Goal: Transaction & Acquisition: Purchase product/service

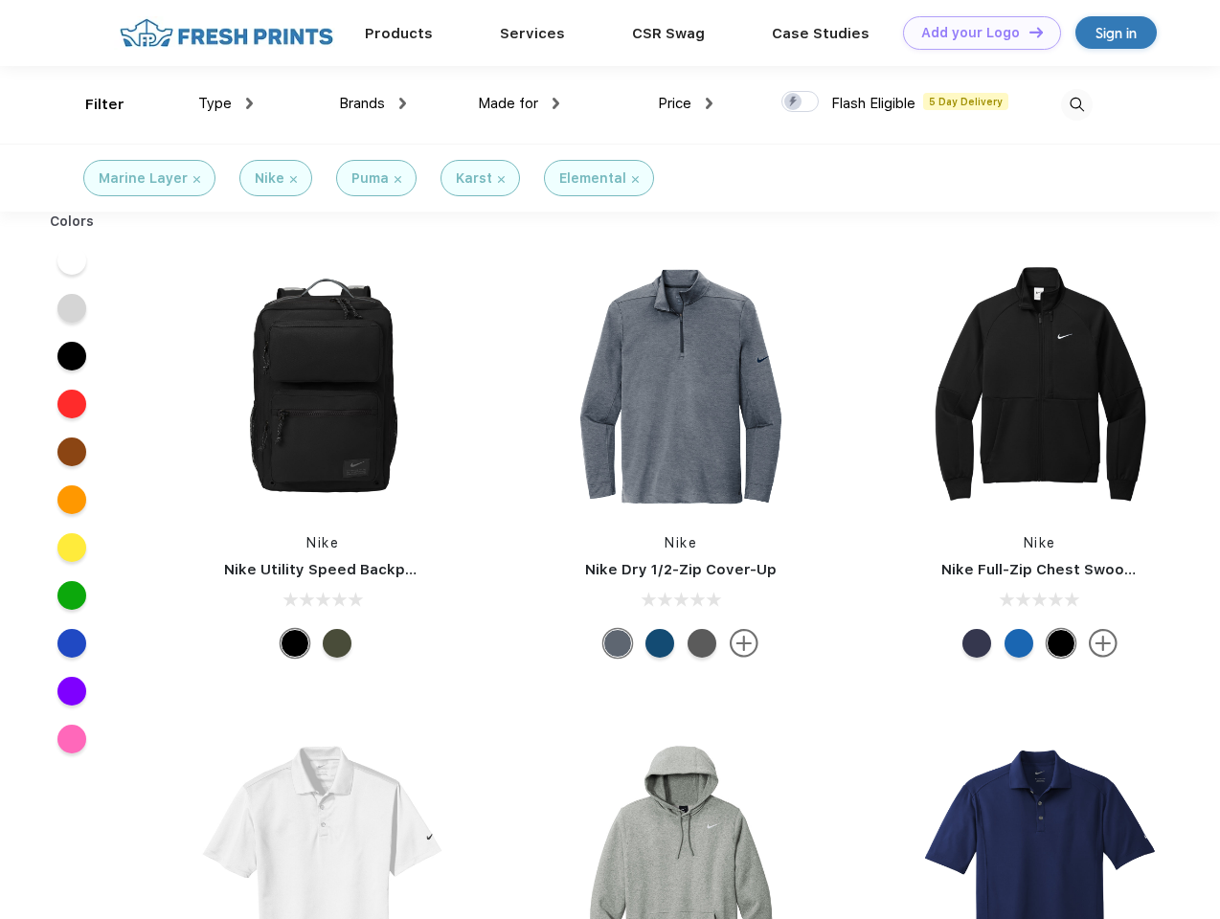
scroll to position [1, 0]
click at [975, 33] on link "Add your Logo Design Tool" at bounding box center [982, 33] width 158 height 34
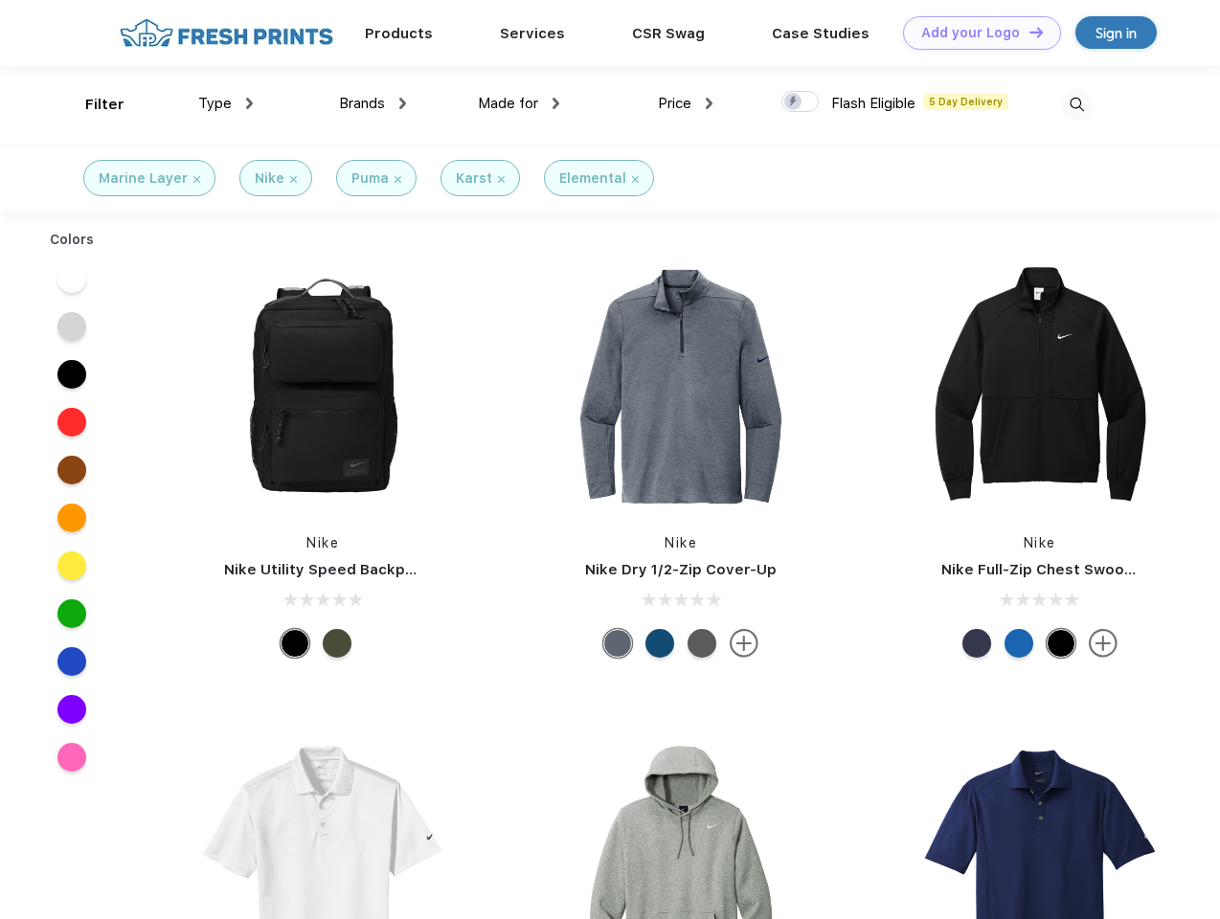
click at [0, 0] on div "Design Tool" at bounding box center [0, 0] width 0 height 0
click at [1028, 32] on link "Add your Logo Design Tool" at bounding box center [982, 33] width 158 height 34
click at [92, 104] on div "Filter" at bounding box center [104, 105] width 39 height 22
click at [226, 103] on span "Type" at bounding box center [215, 103] width 34 height 17
click at [373, 103] on span "Brands" at bounding box center [362, 103] width 46 height 17
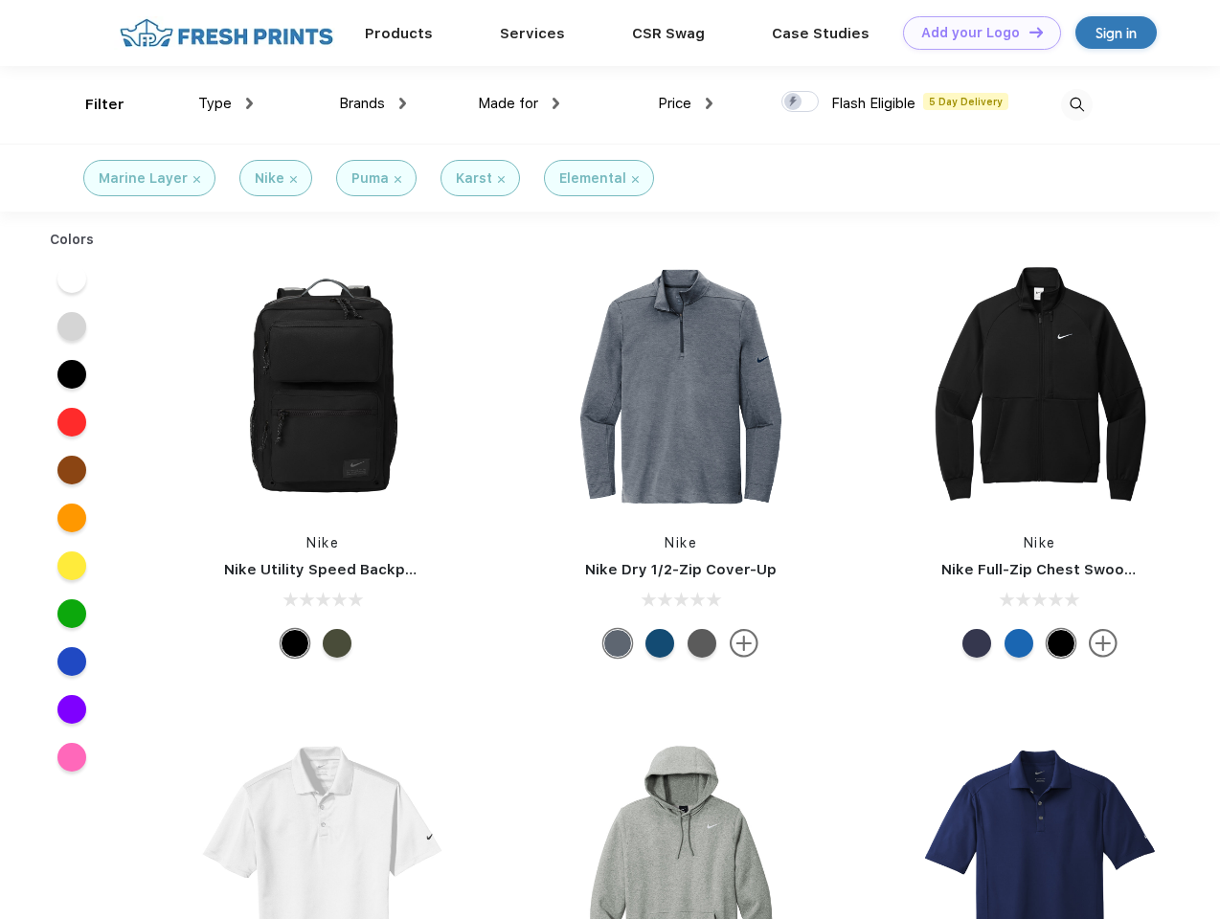
click at [519, 103] on span "Made for" at bounding box center [508, 103] width 60 height 17
click at [686, 103] on span "Price" at bounding box center [675, 103] width 34 height 17
click at [801, 102] on div at bounding box center [799, 101] width 37 height 21
click at [794, 102] on input "checkbox" at bounding box center [787, 96] width 12 height 12
click at [1076, 104] on img at bounding box center [1077, 105] width 32 height 32
